Goal: Learn about a topic

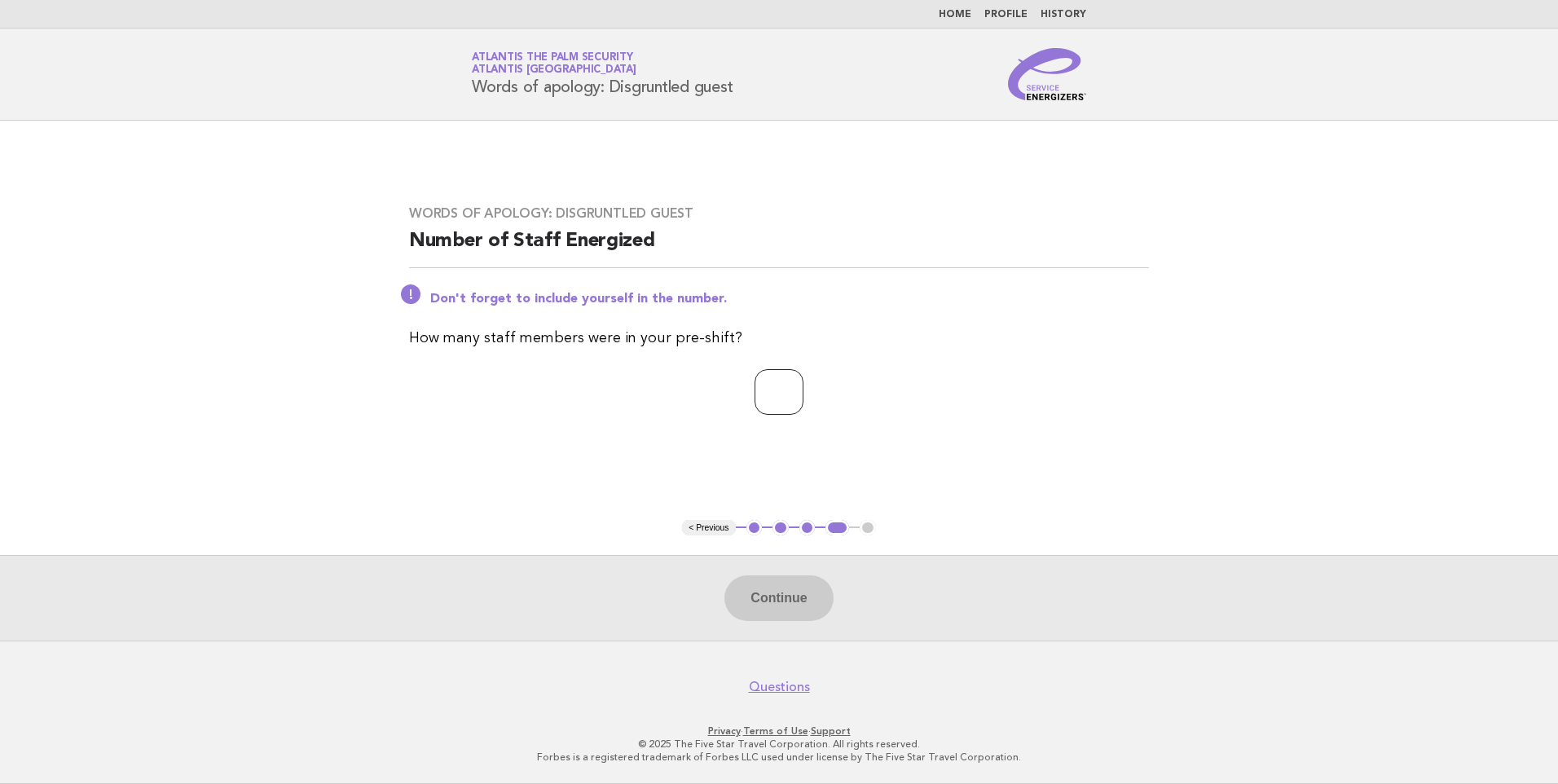
click at [770, 387] on input "number" at bounding box center [779, 392] width 49 height 46
type input "*"
click at [770, 601] on button "Continue" at bounding box center [779, 599] width 108 height 46
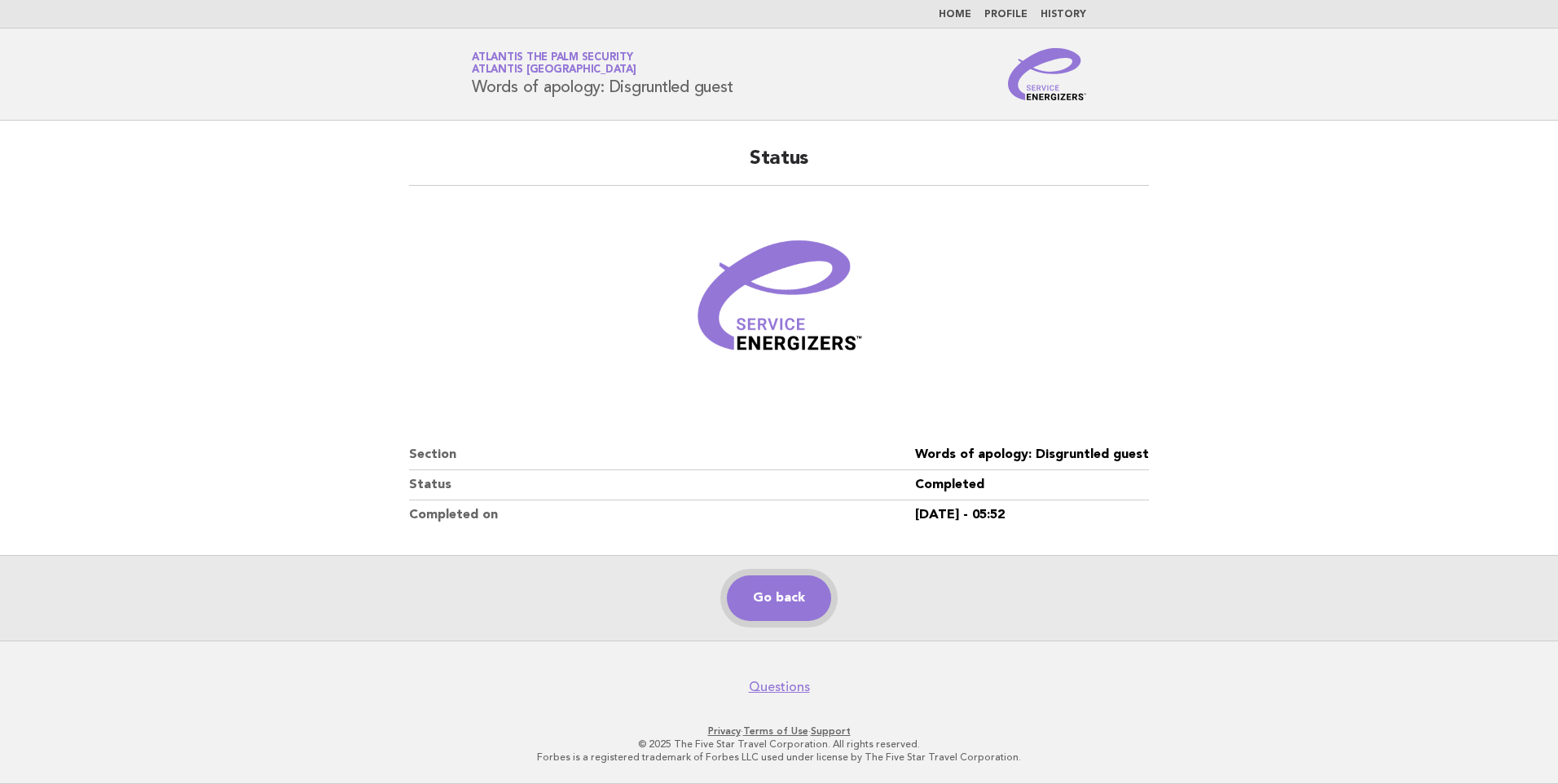
click at [787, 589] on link "Go back" at bounding box center [779, 599] width 105 height 46
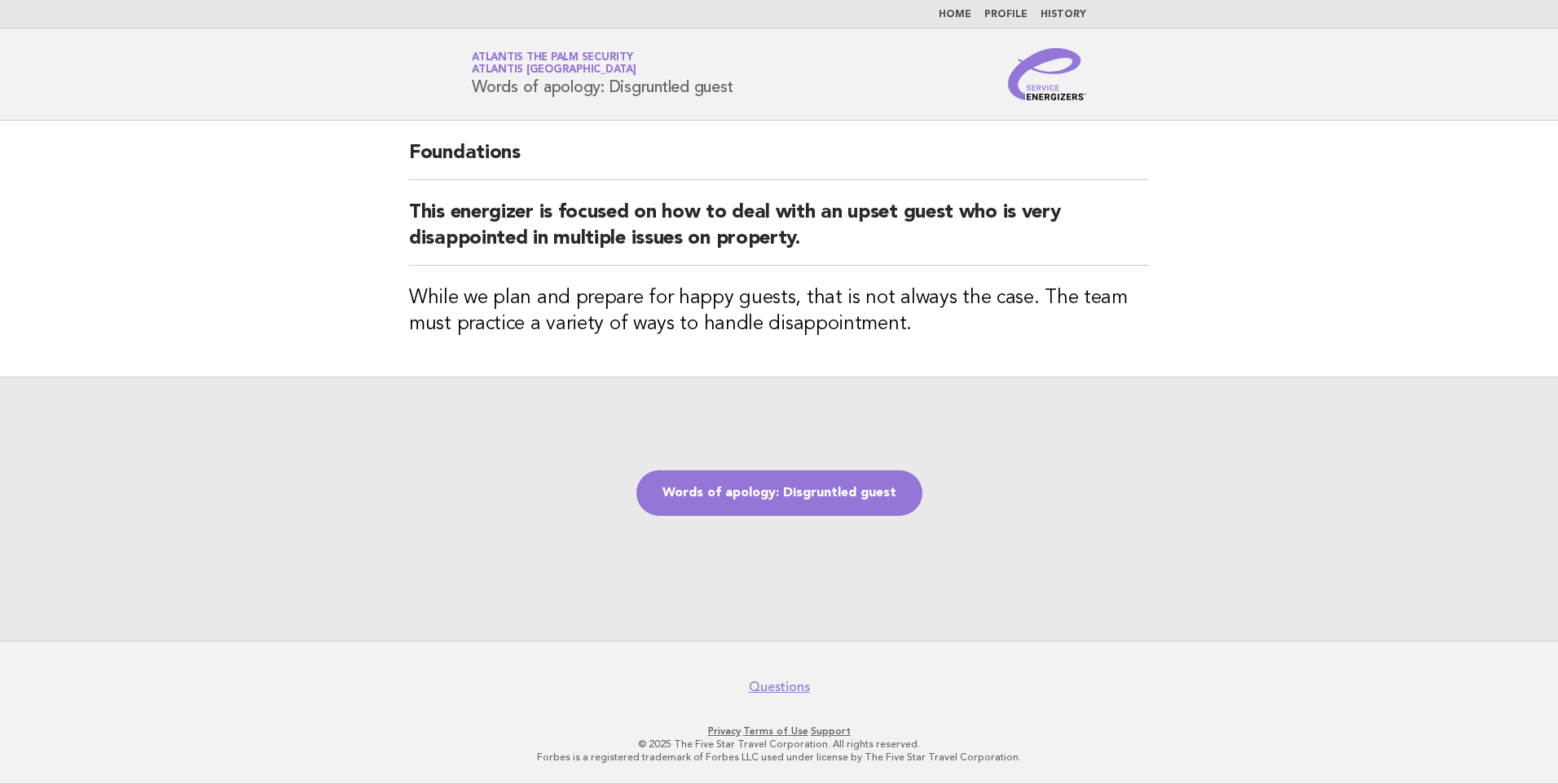
click at [517, 57] on link "Atlantis The Palm Security Atlantis [GEOGRAPHIC_DATA]" at bounding box center [554, 63] width 164 height 23
